Goal: Information Seeking & Learning: Learn about a topic

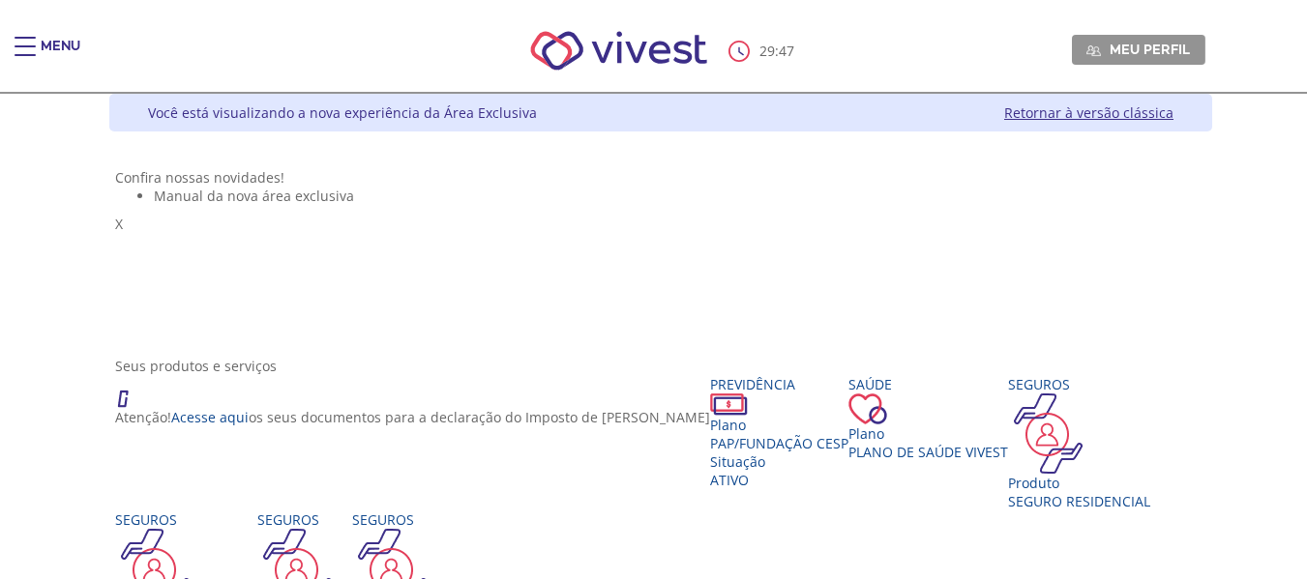
click at [60, 37] on div "Menu" at bounding box center [61, 56] width 40 height 39
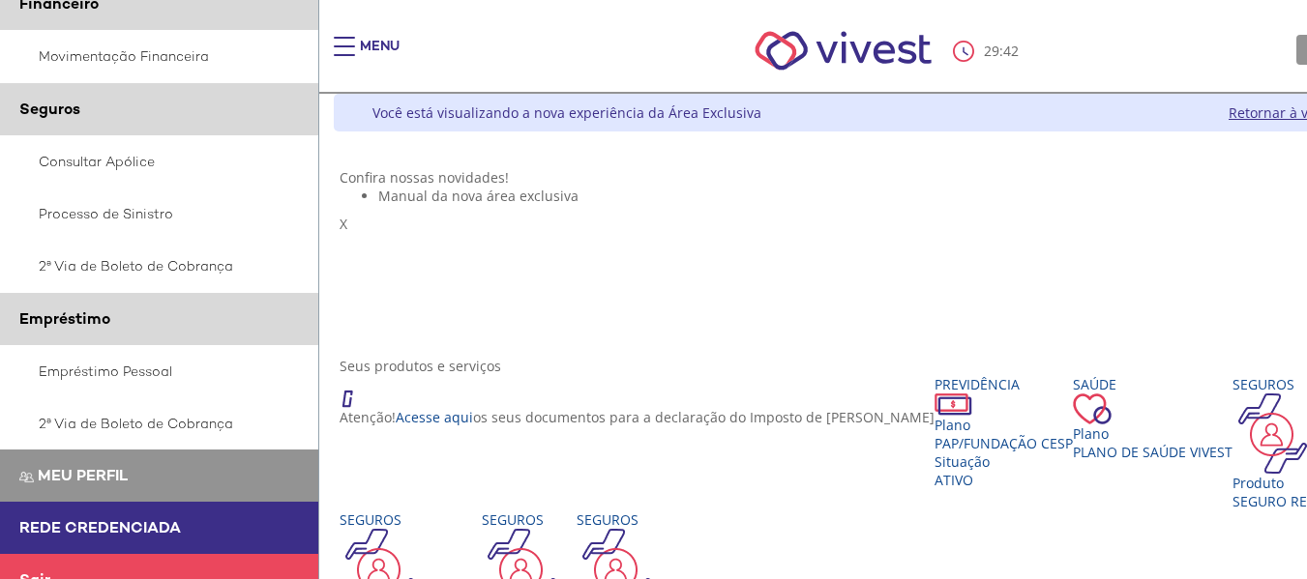
scroll to position [511, 0]
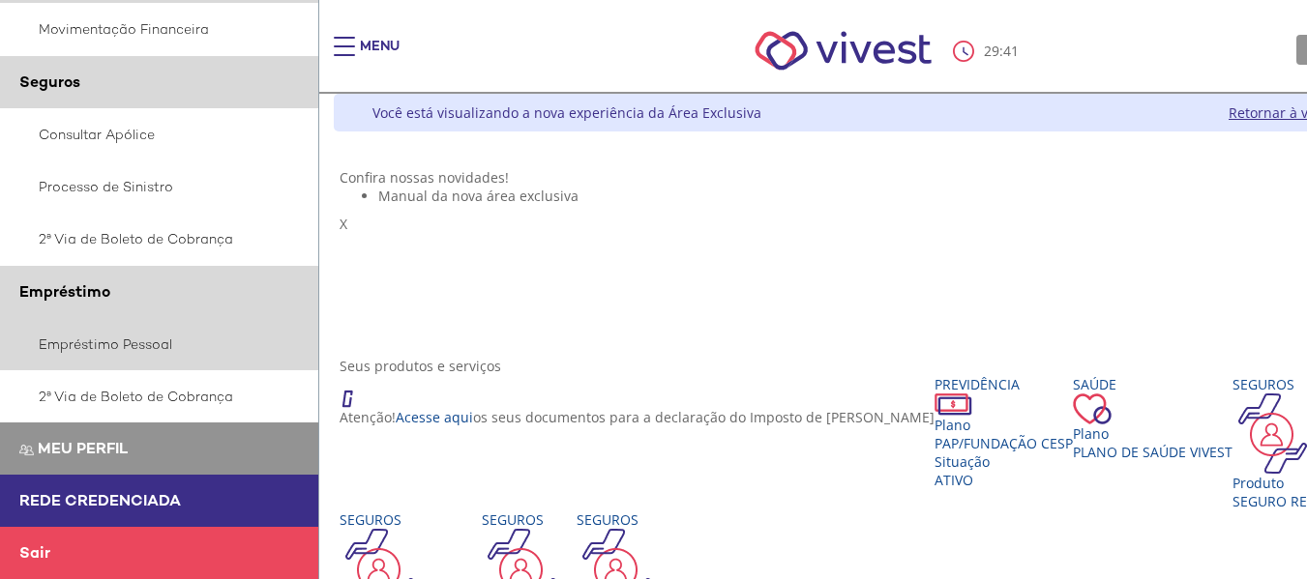
click at [158, 349] on link "Empréstimo Pessoal" at bounding box center [159, 344] width 319 height 52
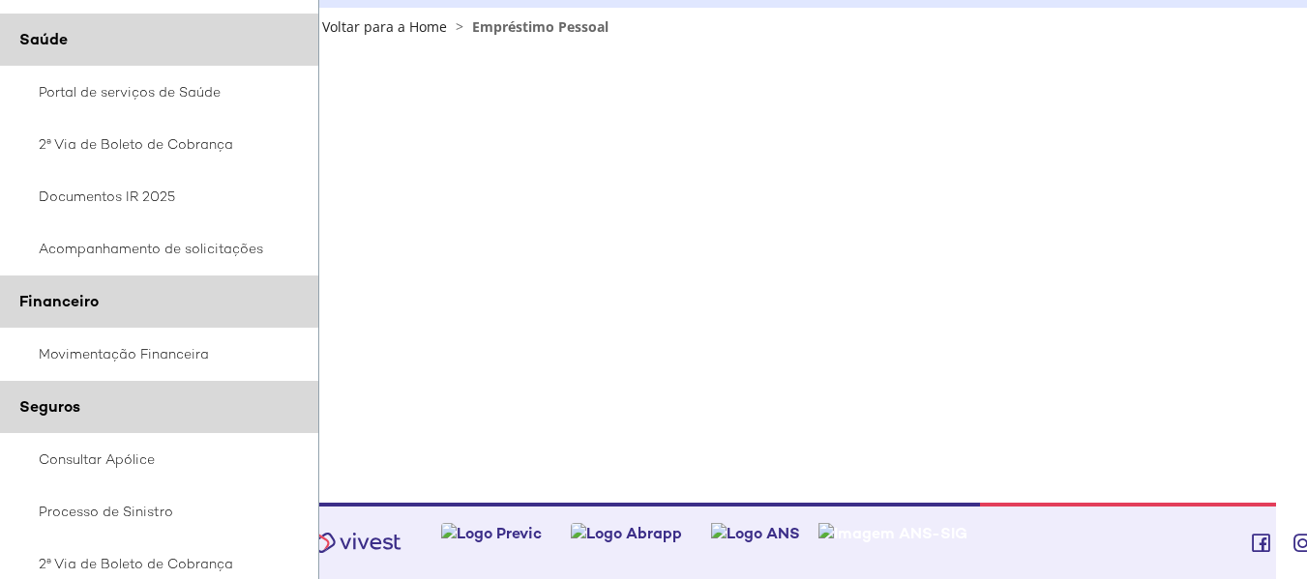
scroll to position [387, 0]
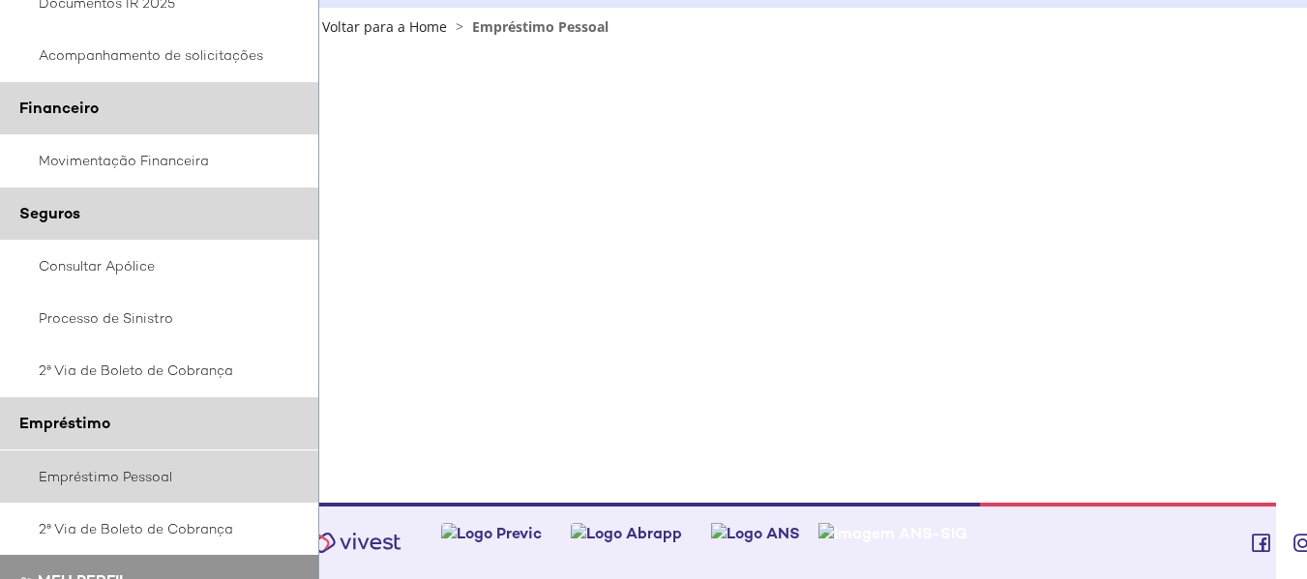
click at [168, 470] on link "Empréstimo Pessoal" at bounding box center [159, 477] width 319 height 52
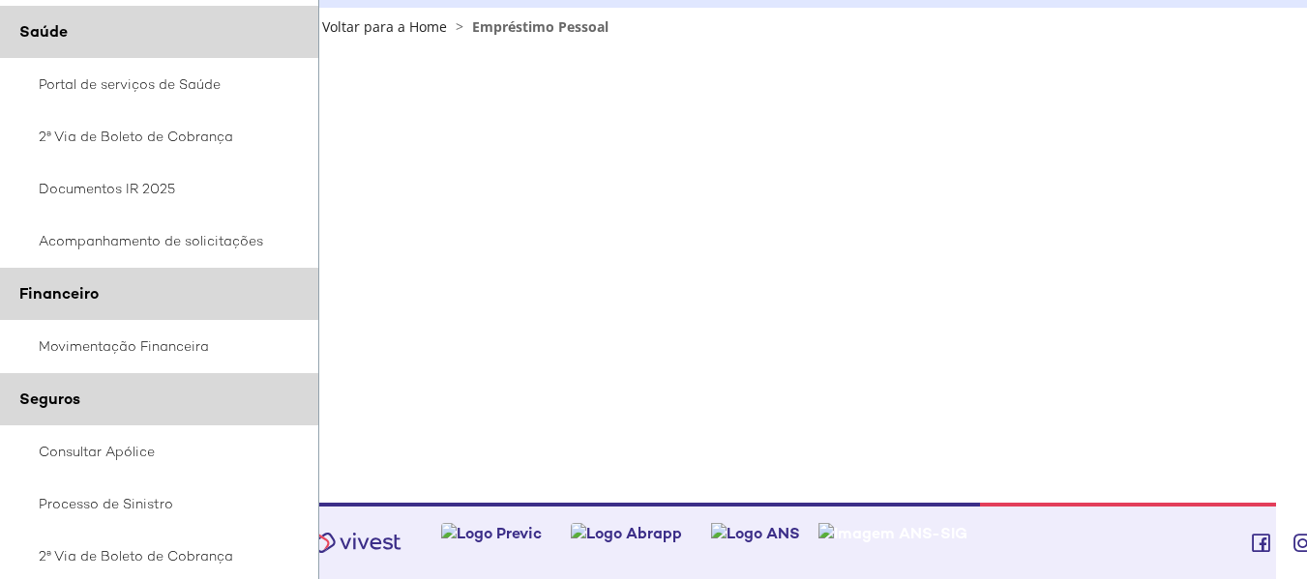
scroll to position [512, 0]
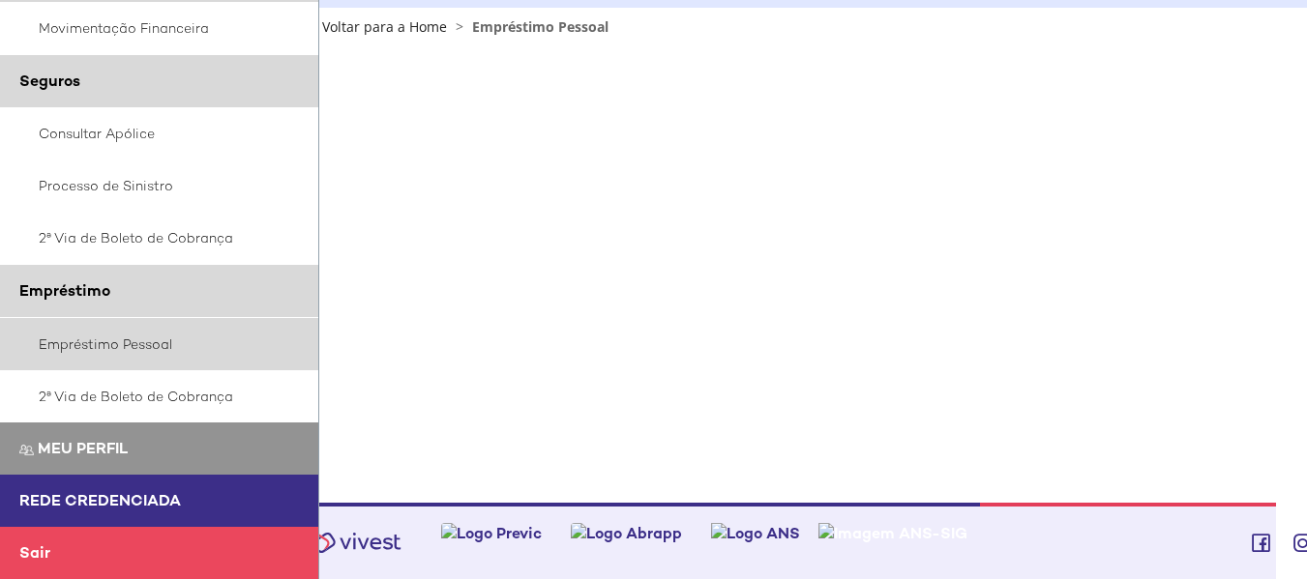
click at [140, 347] on link "Empréstimo Pessoal" at bounding box center [159, 344] width 319 height 52
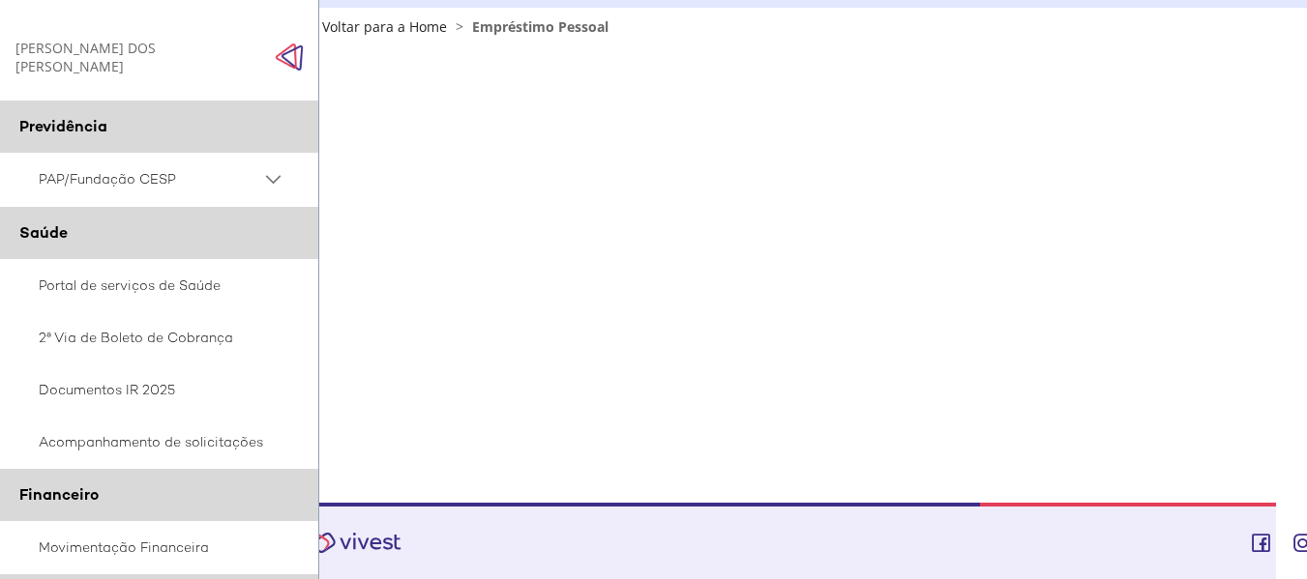
scroll to position [484, 0]
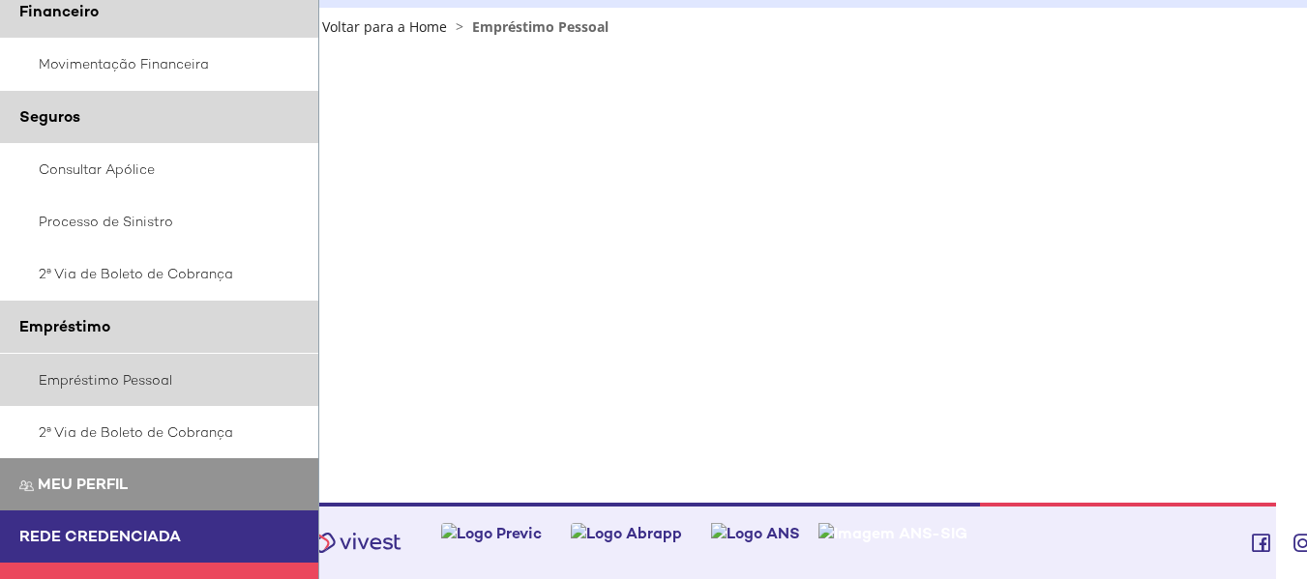
click at [153, 374] on link "Empréstimo Pessoal" at bounding box center [159, 380] width 319 height 52
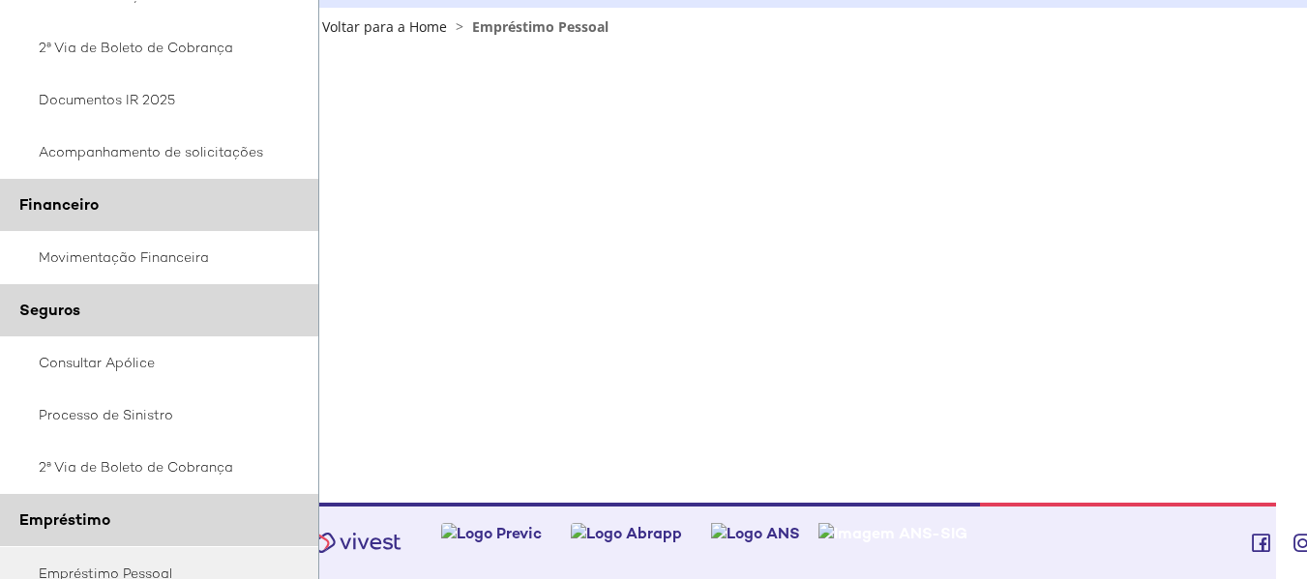
scroll to position [512, 0]
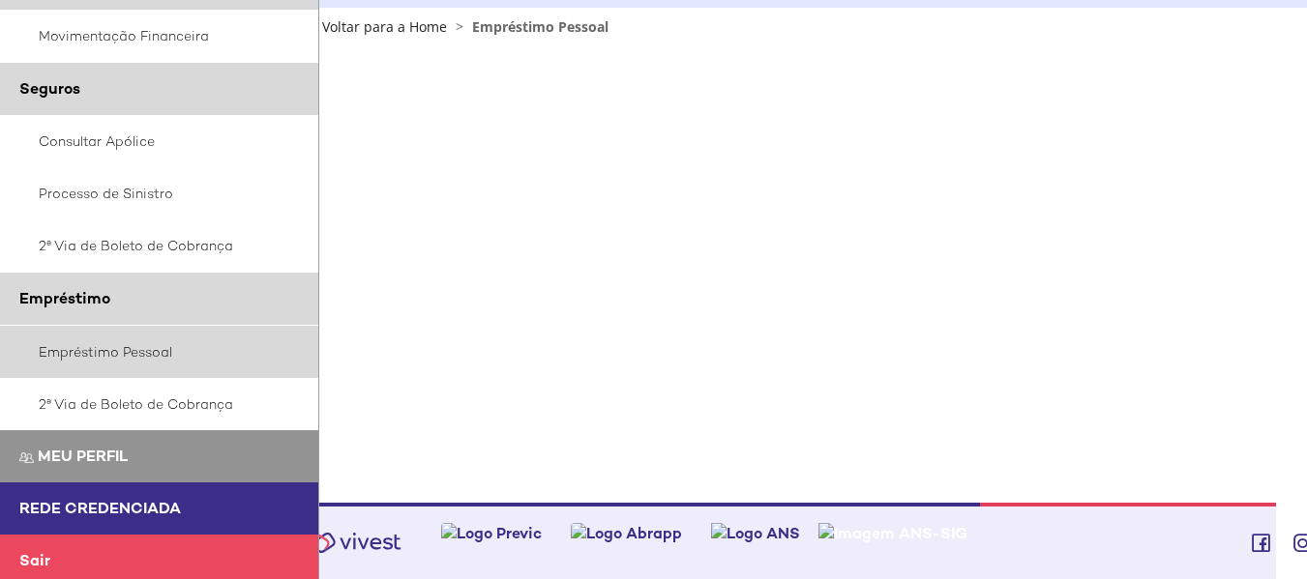
click at [116, 340] on link "Empréstimo Pessoal" at bounding box center [159, 352] width 319 height 52
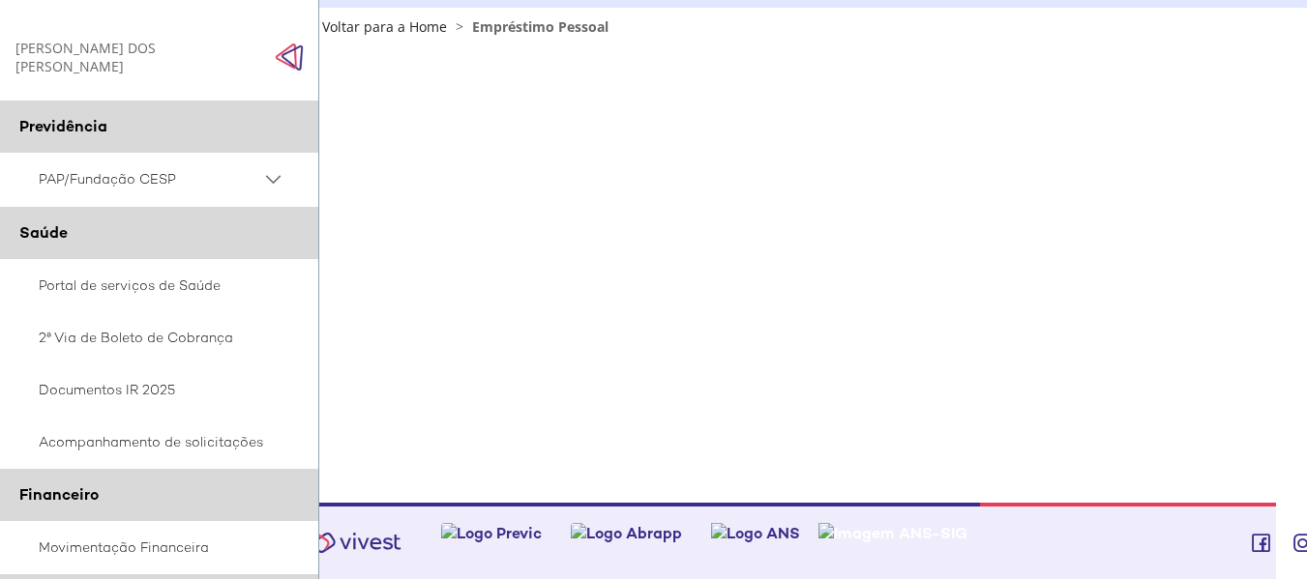
scroll to position [124, 31]
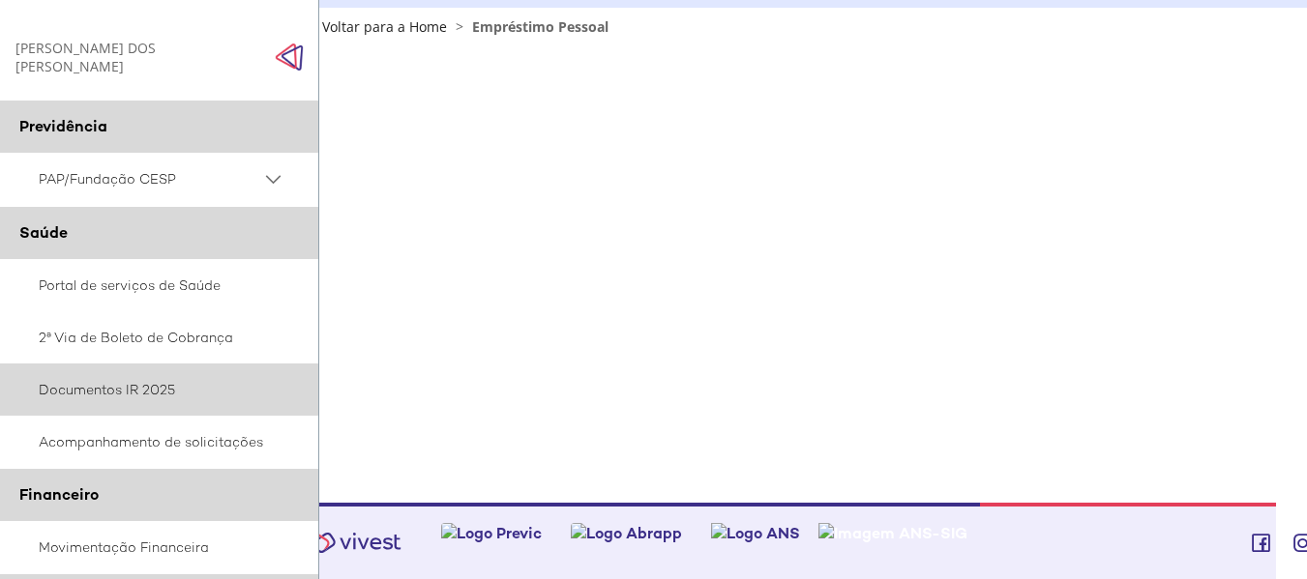
click at [135, 381] on link "Documentos IR 2025" at bounding box center [159, 390] width 319 height 52
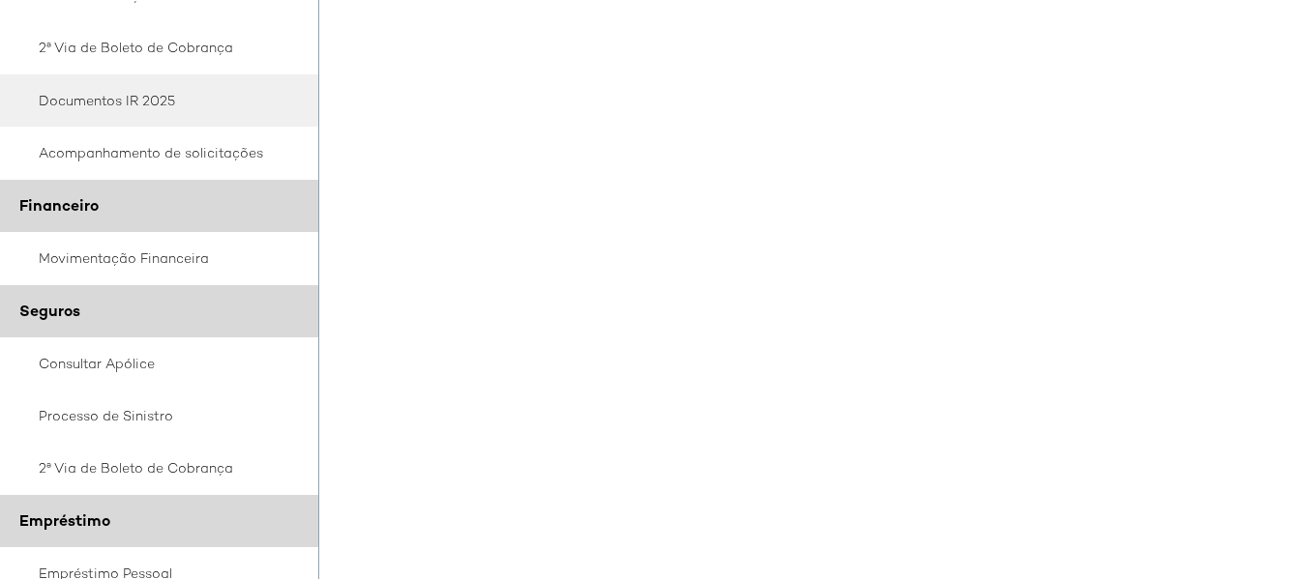
scroll to position [512, 0]
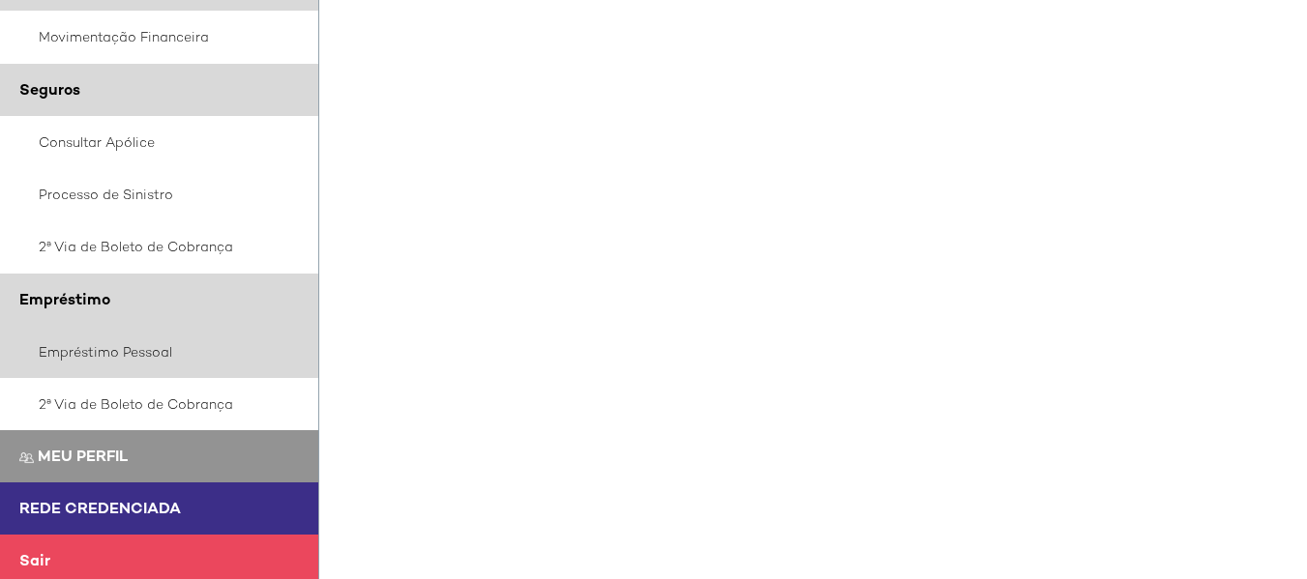
click at [129, 344] on link "Empréstimo Pessoal" at bounding box center [159, 352] width 319 height 52
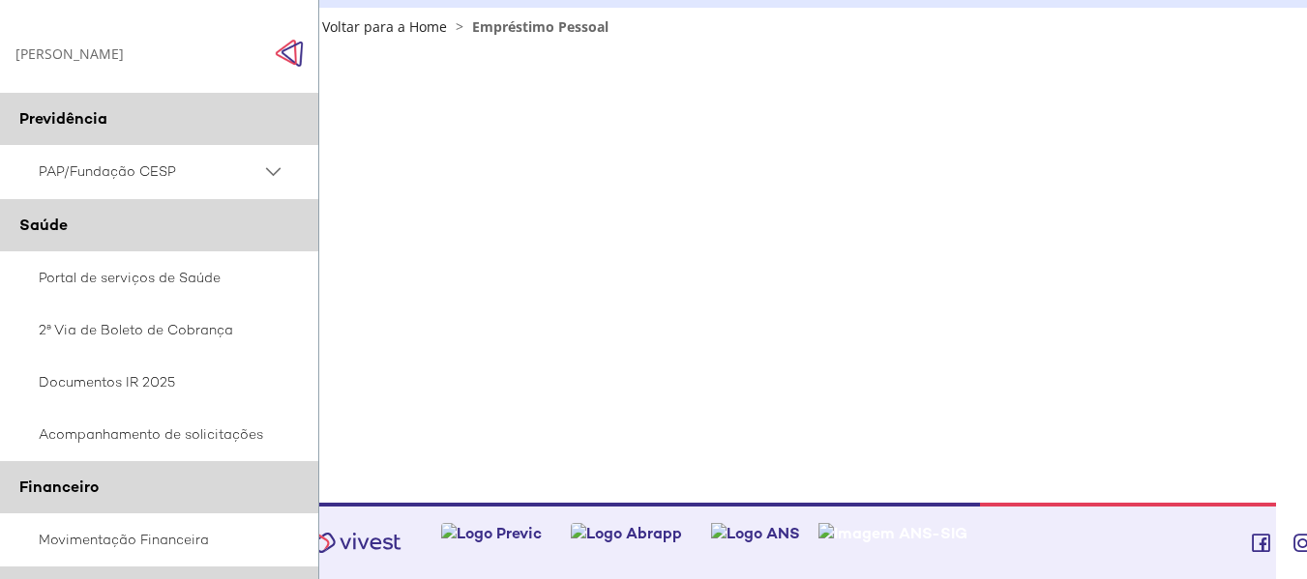
scroll to position [124, 31]
